Goal: Task Accomplishment & Management: Use online tool/utility

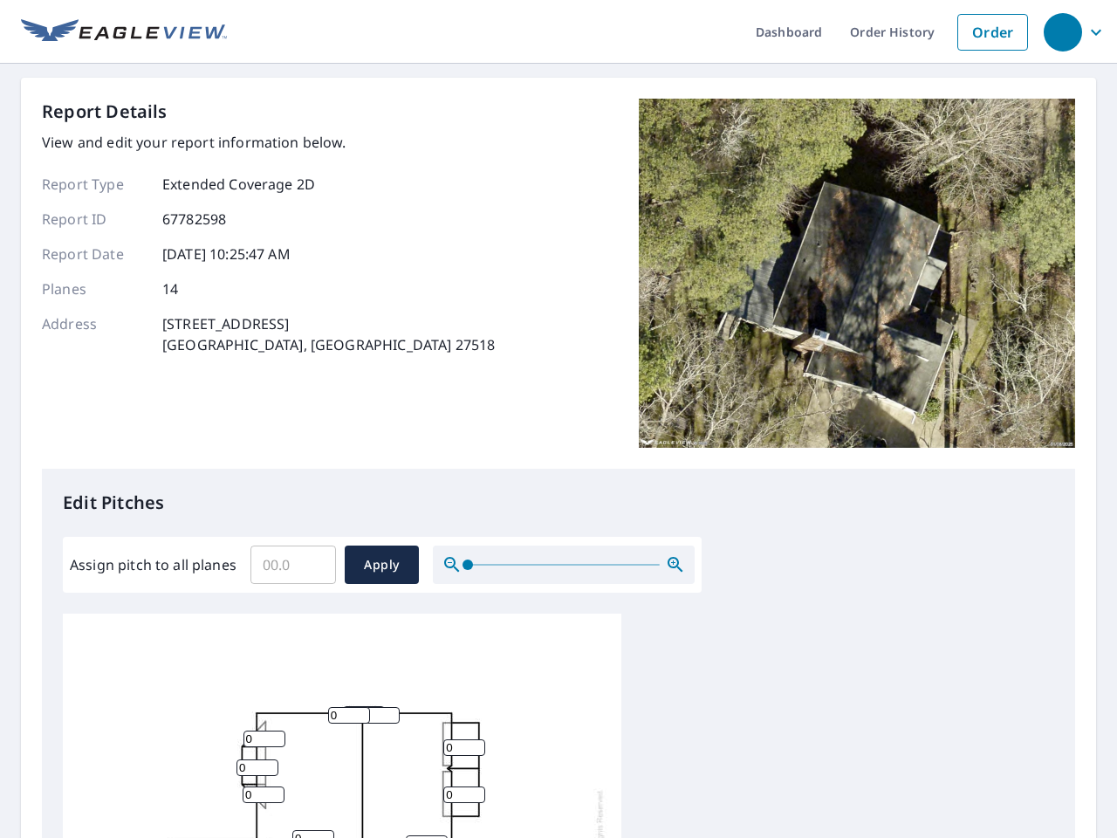
click at [559, 419] on div "Report Details View and edit your report information below. Report Type Extende…" at bounding box center [559, 284] width 1034 height 370
click at [1062, 31] on div "button" at bounding box center [1063, 32] width 38 height 38
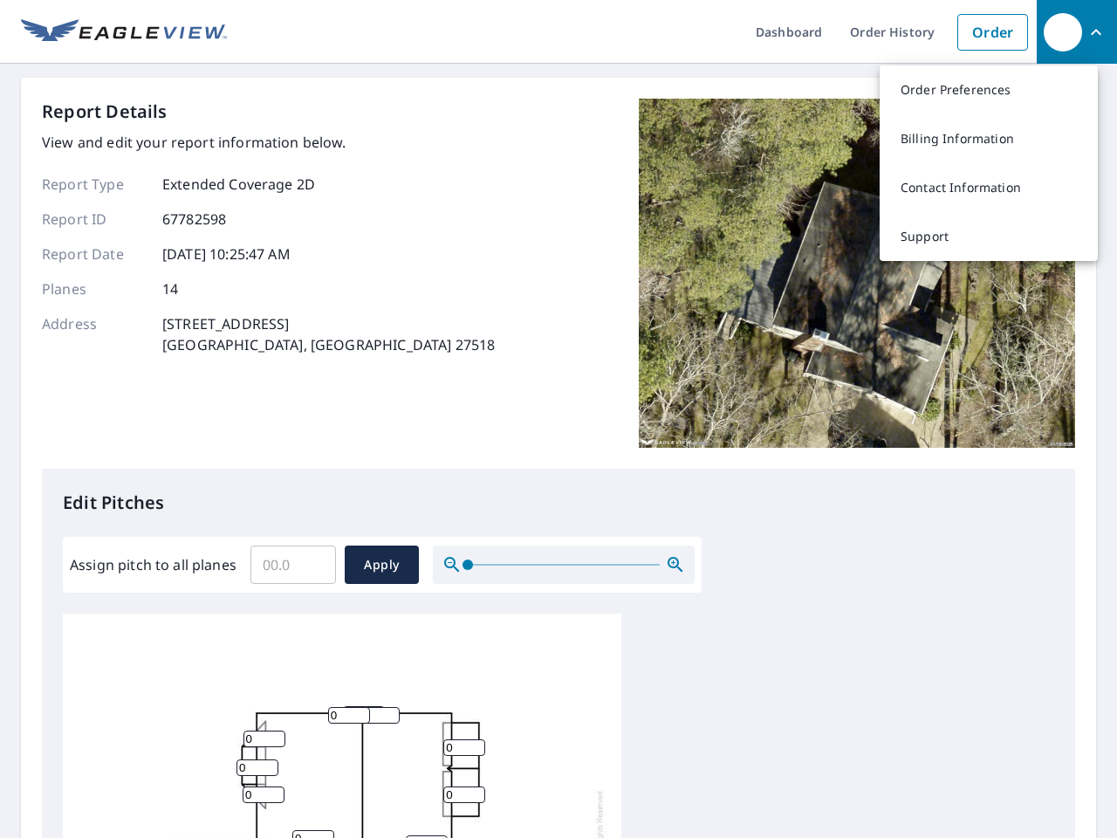
click at [293, 565] on input "Assign pitch to all planes" at bounding box center [294, 564] width 86 height 49
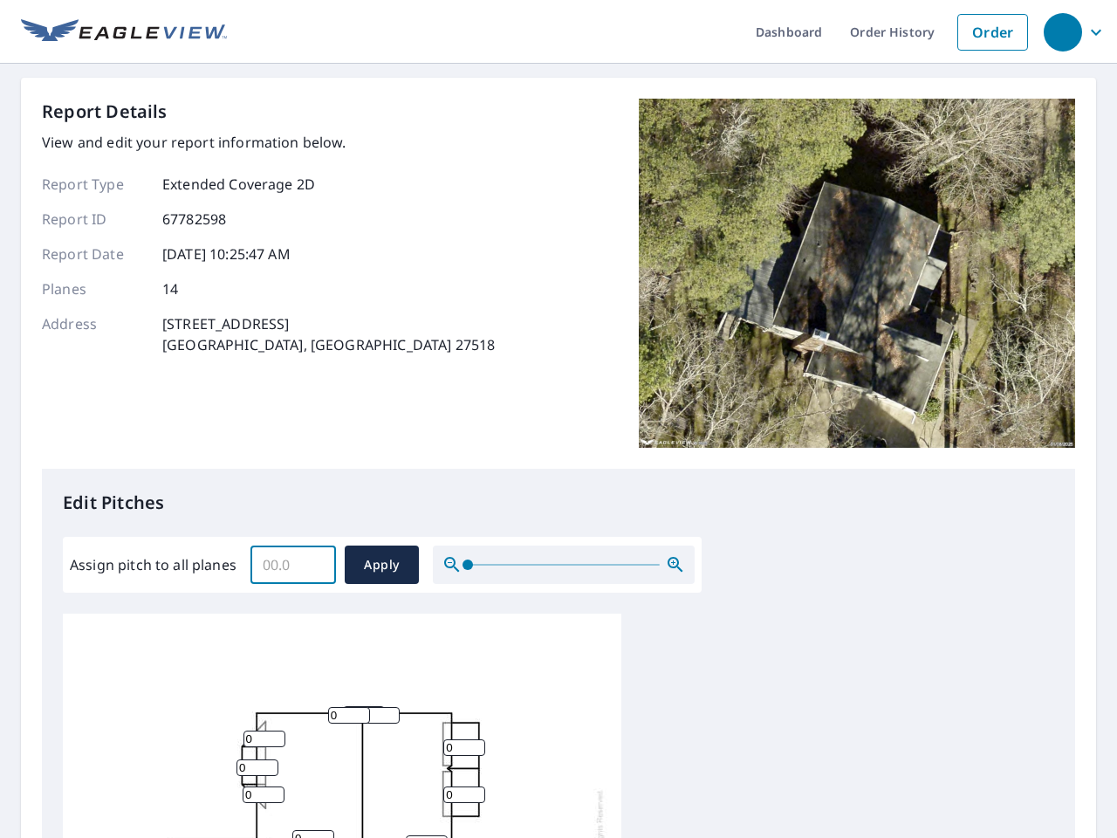
click at [382, 565] on span "Apply" at bounding box center [382, 565] width 46 height 22
click at [676, 565] on icon "button" at bounding box center [675, 564] width 21 height 21
